Goal: Task Accomplishment & Management: Manage account settings

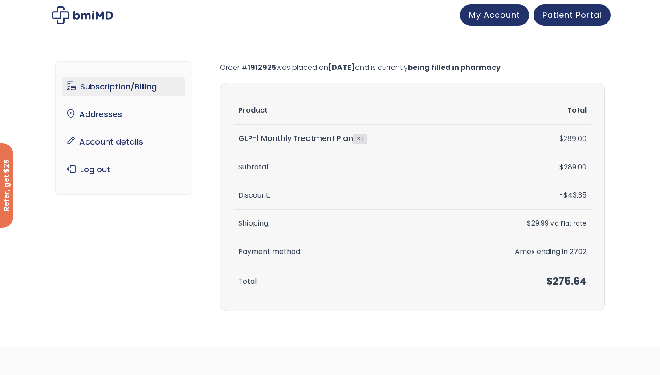
click at [141, 85] on link "Subscription/Billing" at bounding box center [123, 86] width 123 height 19
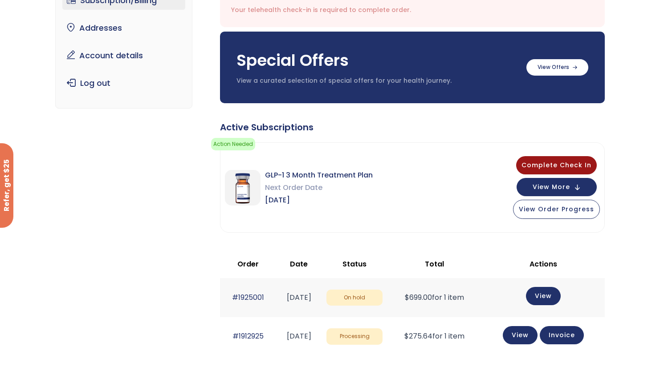
scroll to position [97, 0]
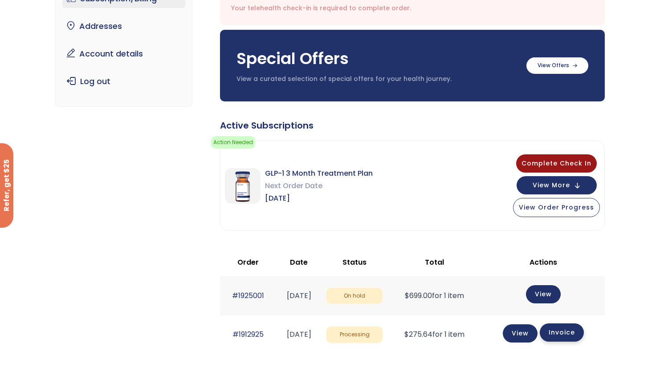
click at [569, 330] on link "Invoice" at bounding box center [562, 333] width 44 height 18
click at [557, 288] on link "View" at bounding box center [543, 294] width 35 height 18
